Goal: Transaction & Acquisition: Purchase product/service

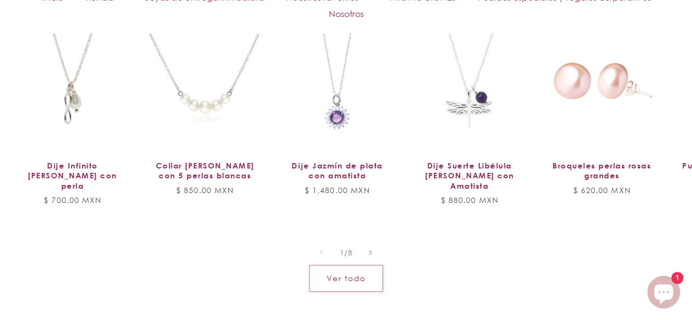
scroll to position [827, 0]
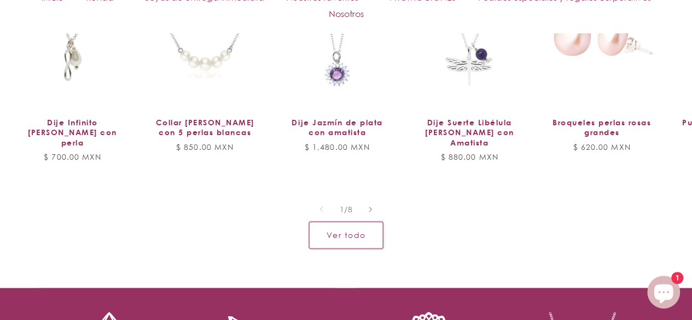
click at [358, 233] on link "Ver todo" at bounding box center [346, 235] width 74 height 27
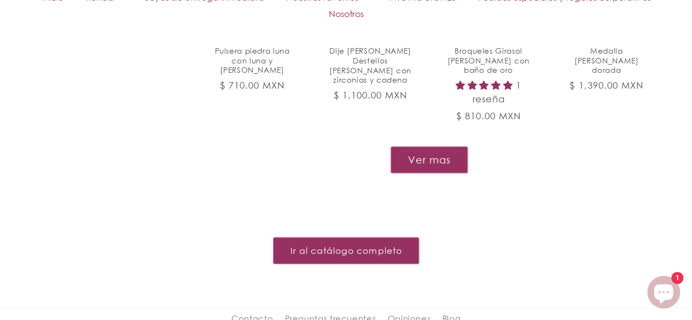
scroll to position [1244, 0]
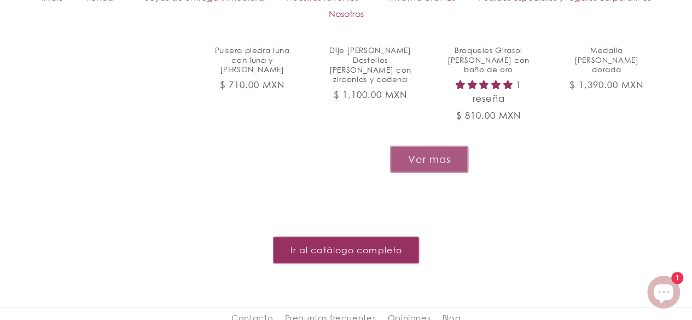
click at [446, 146] on button "Ver mas" at bounding box center [429, 159] width 78 height 27
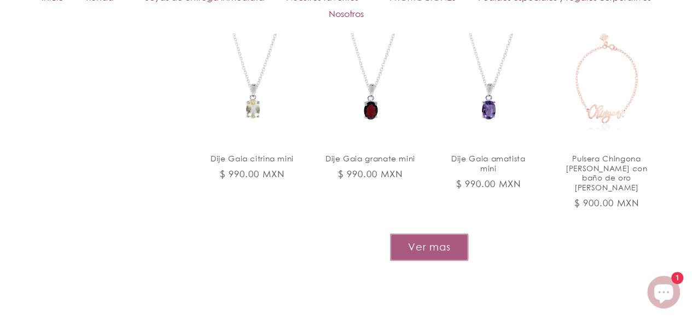
scroll to position [1989, 0]
click at [438, 233] on button "Ver mas" at bounding box center [429, 246] width 78 height 27
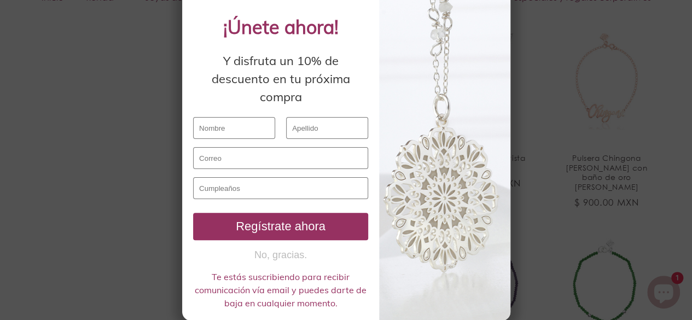
scroll to position [0, 0]
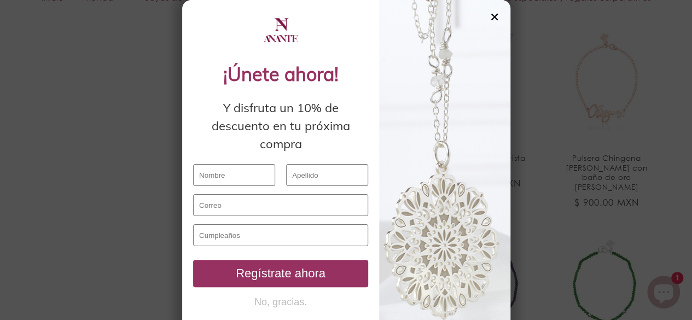
click at [492, 16] on div "✕" at bounding box center [495, 17] width 10 height 12
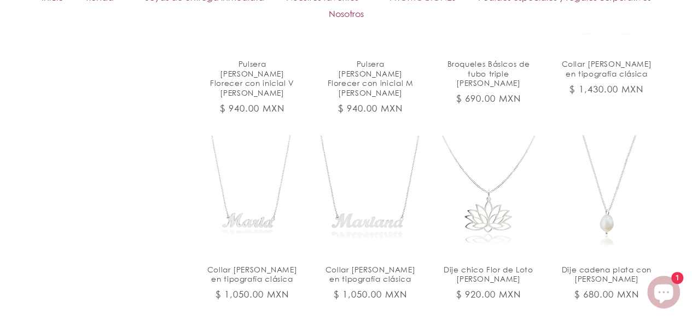
scroll to position [2708, 0]
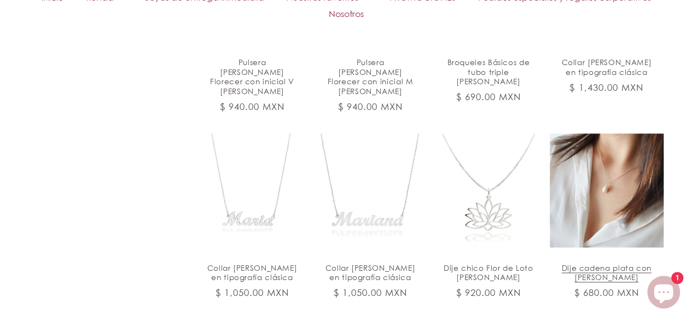
click at [605, 263] on link "Dije cadena plata con perla blanca" at bounding box center [606, 273] width 91 height 20
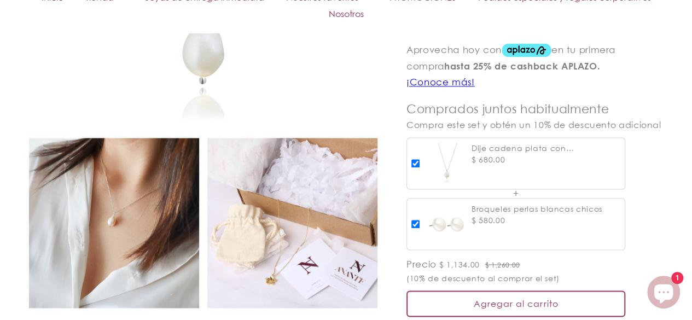
scroll to position [786, 0]
